Goal: Task Accomplishment & Management: Use online tool/utility

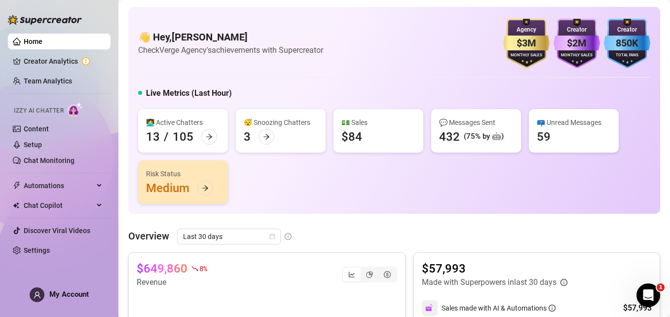
click at [7, 274] on aside "Home Creator Analytics Team Analytics Izzy AI Chatter Content Setup Chat Monito…" at bounding box center [59, 158] width 118 height 317
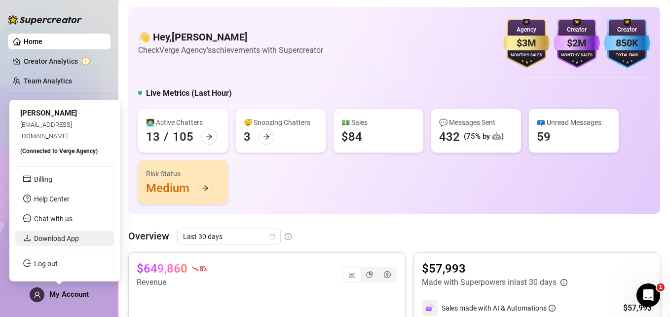
click at [60, 239] on link "Download App" at bounding box center [56, 238] width 45 height 8
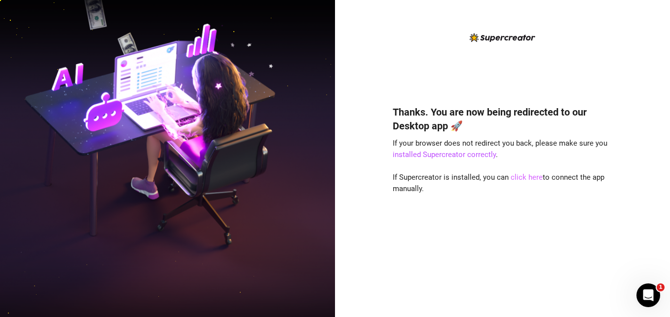
click at [511, 175] on link "click here" at bounding box center [527, 177] width 32 height 9
click at [670, 153] on html "Thanks. You are now being redirected to our Desktop app 🚀 If your browser does …" at bounding box center [335, 158] width 670 height 317
click at [525, 177] on link "click here" at bounding box center [527, 177] width 32 height 9
drag, startPoint x: 672, startPoint y: 90, endPoint x: 340, endPoint y: 145, distance: 336.1
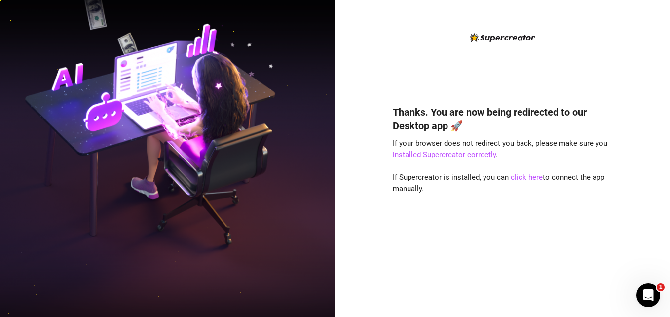
click at [340, 145] on div "Thanks. You are now being redirected to our Desktop app 🚀 If your browser does …" at bounding box center [502, 158] width 335 height 317
